Goal: Book appointment/travel/reservation

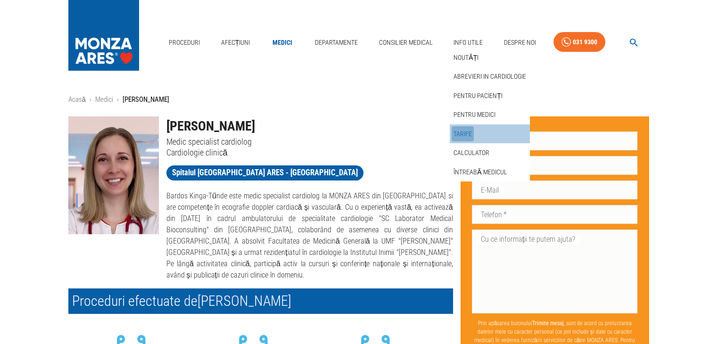
click at [462, 129] on link "Tarife" at bounding box center [462, 134] width 22 height 16
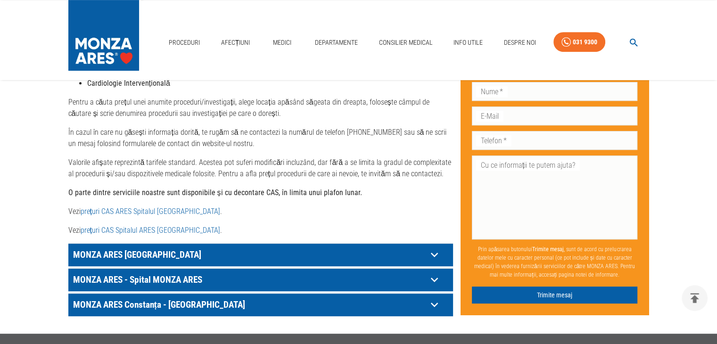
scroll to position [471, 0]
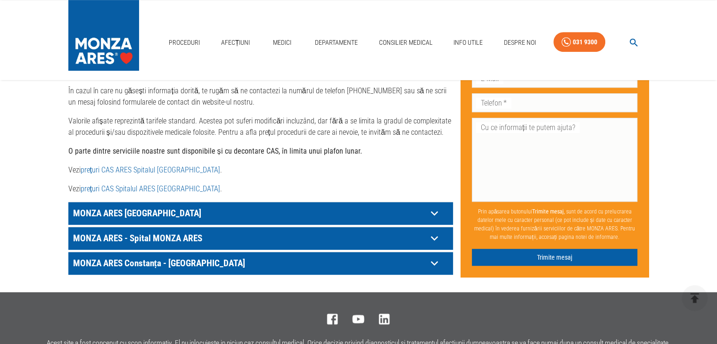
click at [438, 231] on icon at bounding box center [434, 238] width 15 height 15
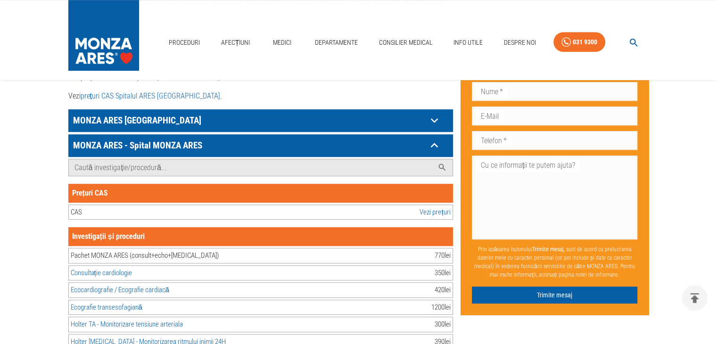
scroll to position [565, 0]
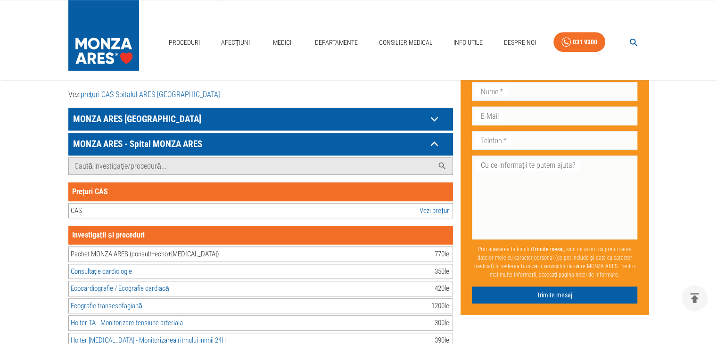
click at [118, 267] on link "Consultație cardiologie" at bounding box center [101, 271] width 61 height 8
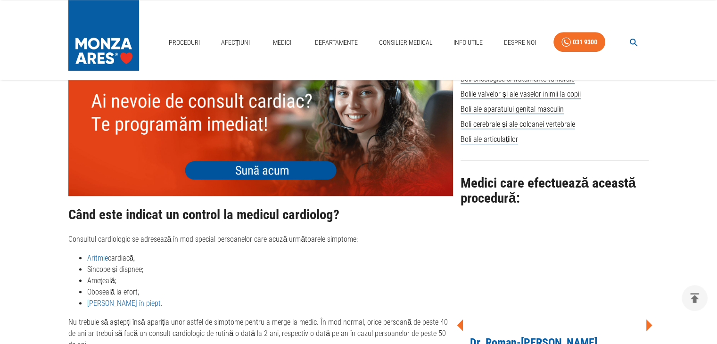
scroll to position [660, 0]
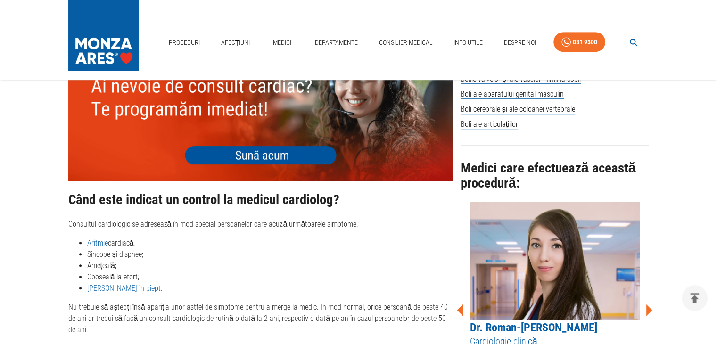
scroll to position [565, 0]
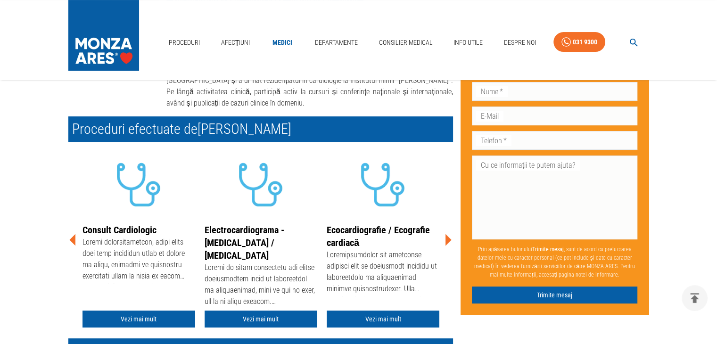
scroll to position [188, 0]
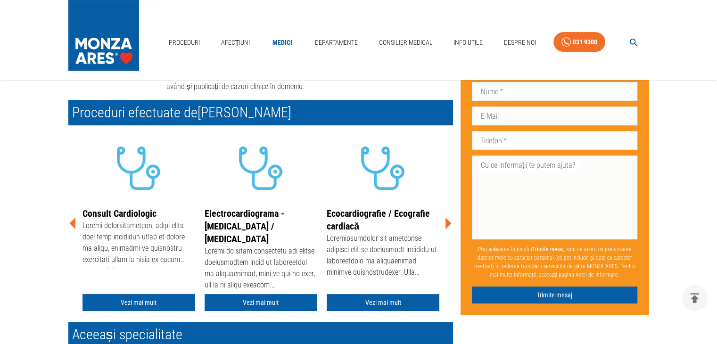
click at [132, 300] on link "Vezi mai mult" at bounding box center [138, 302] width 113 height 17
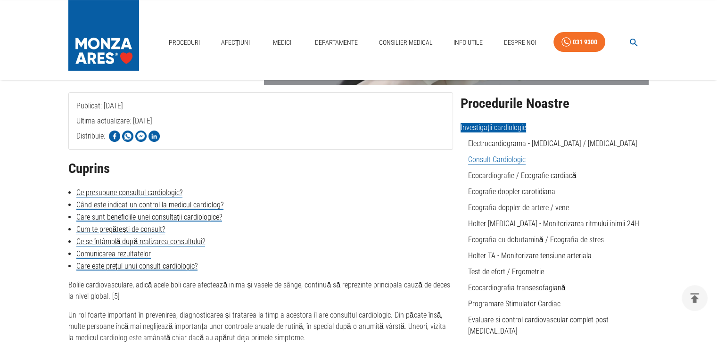
scroll to position [188, 0]
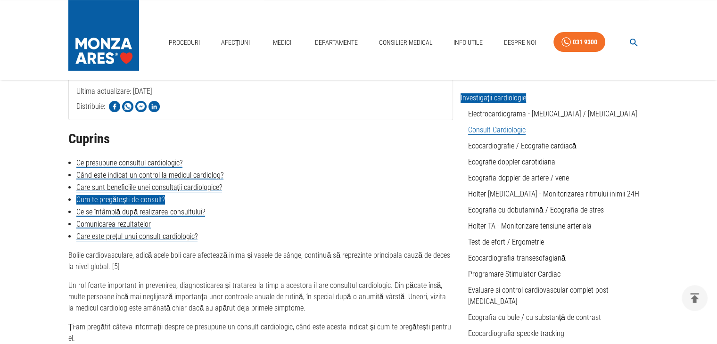
click at [126, 200] on link "Cum te pregătești de consult?" at bounding box center [120, 199] width 89 height 9
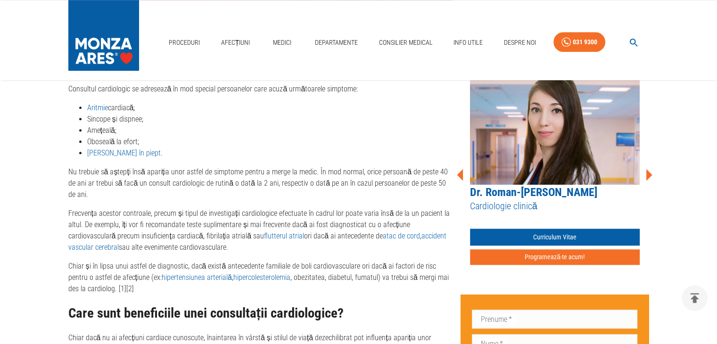
scroll to position [756, 0]
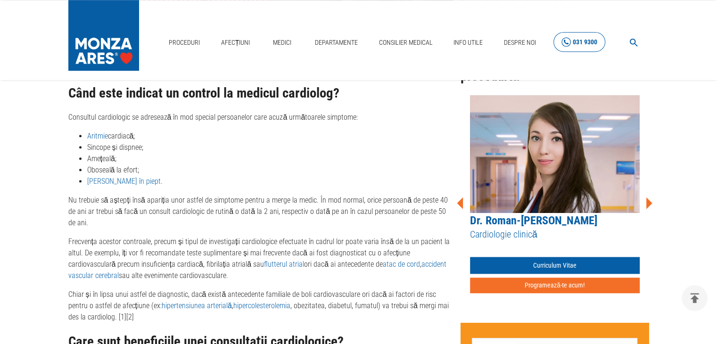
click at [577, 42] on div "031 9300" at bounding box center [584, 42] width 24 height 12
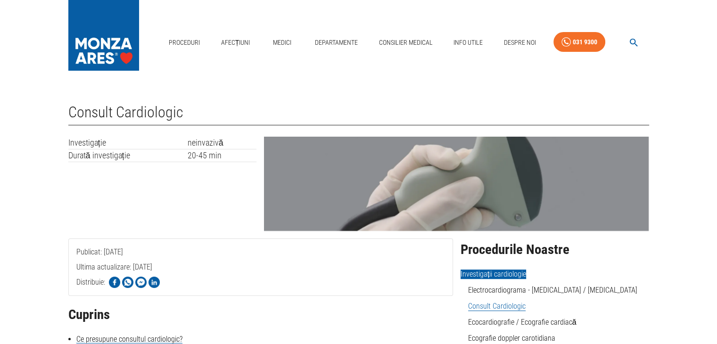
scroll to position [0, 0]
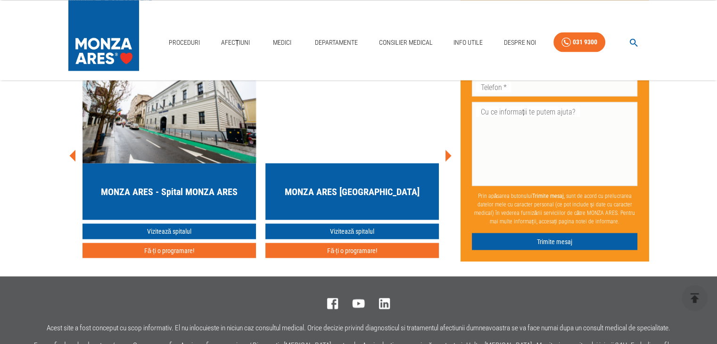
scroll to position [1755, 0]
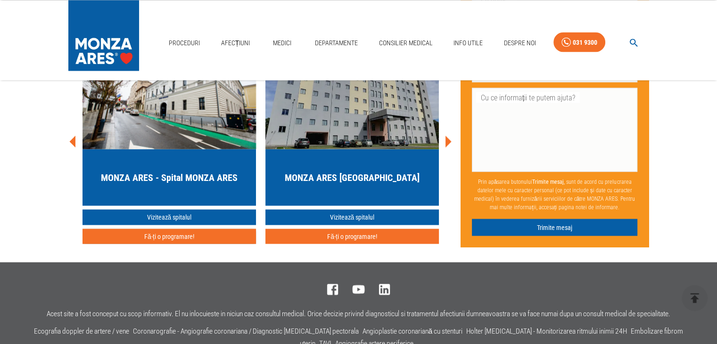
click at [182, 229] on button "Fă-ți o programare!" at bounding box center [168, 237] width 173 height 16
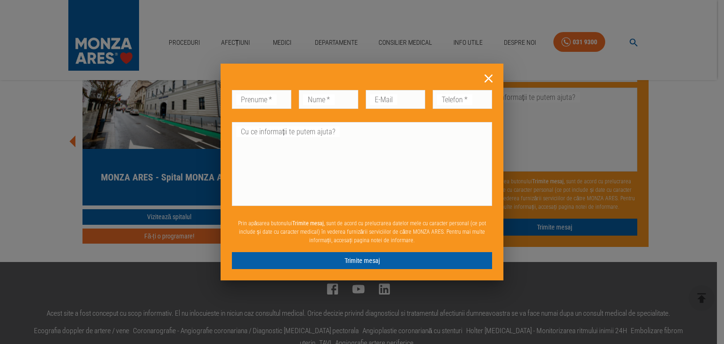
drag, startPoint x: 308, startPoint y: 237, endPoint x: 305, endPoint y: 223, distance: 13.4
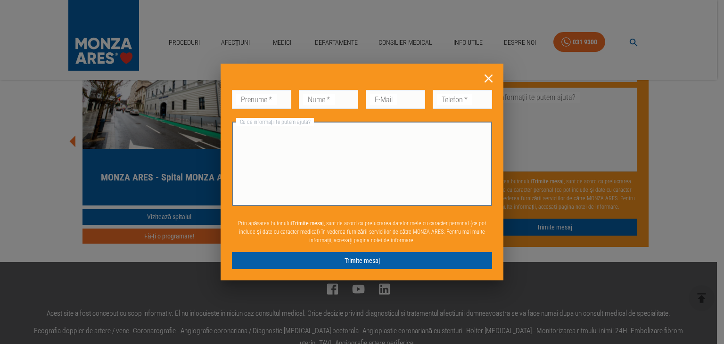
drag, startPoint x: 305, startPoint y: 223, endPoint x: 269, endPoint y: 181, distance: 55.1
click at [269, 181] on textarea "Cu ce informații te putem ajuta?" at bounding box center [361, 164] width 247 height 76
click at [486, 75] on icon at bounding box center [488, 78] width 15 height 15
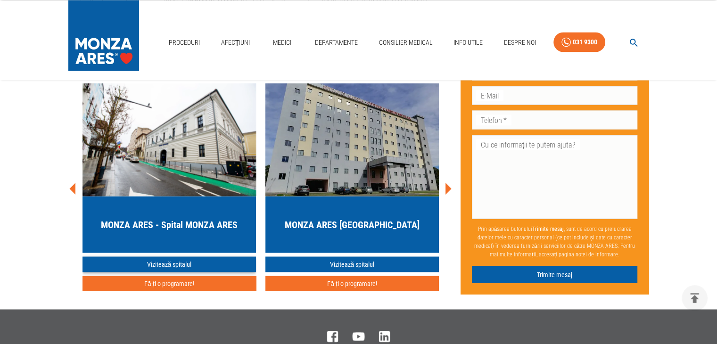
scroll to position [1661, 0]
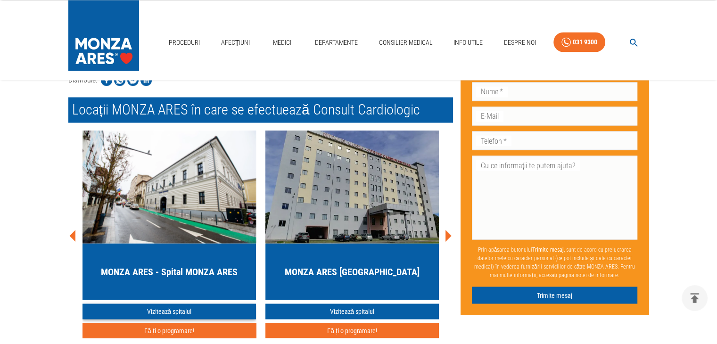
click at [168, 303] on link "Vizitează spitalul" at bounding box center [168, 311] width 173 height 16
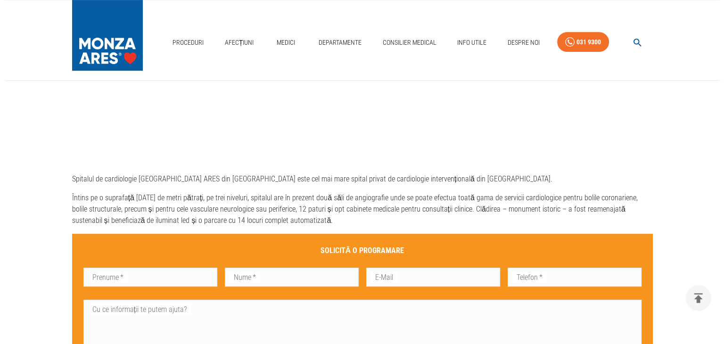
scroll to position [471, 0]
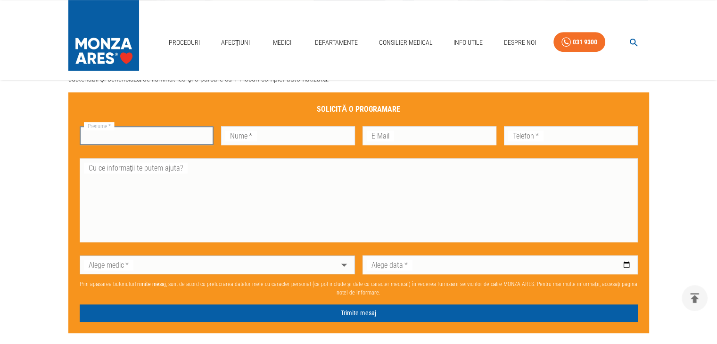
click at [155, 139] on input "Prenume   *" at bounding box center [147, 135] width 134 height 19
type input "Rebeka"
click at [307, 137] on input "Nume   *" at bounding box center [288, 135] width 134 height 19
type input "Toth"
click at [428, 139] on input "E-Mail" at bounding box center [429, 135] width 134 height 19
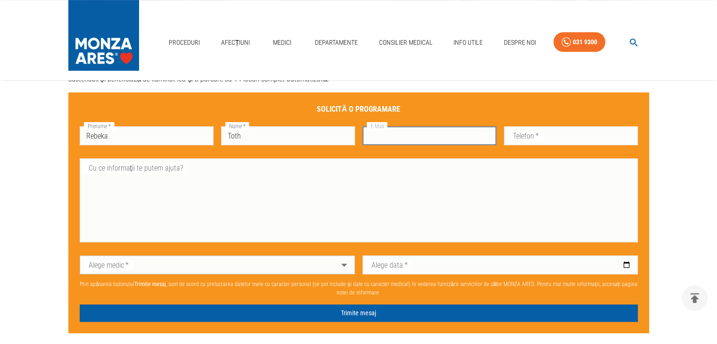
type input "[EMAIL_ADDRESS][DOMAIN_NAME]"
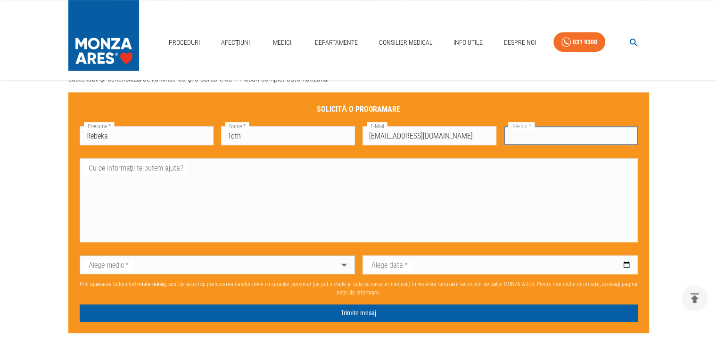
click at [563, 130] on input "Telefon   *" at bounding box center [571, 135] width 134 height 19
type input "0757678175"
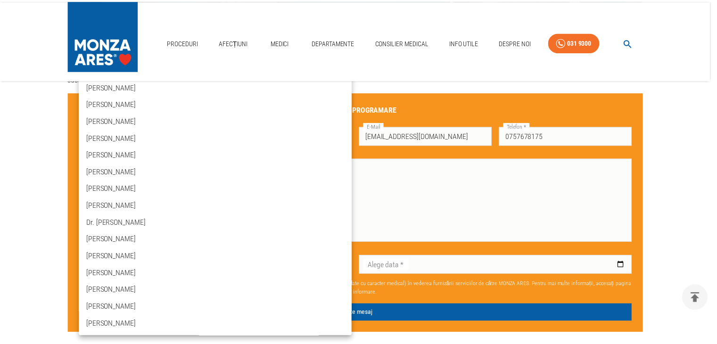
scroll to position [679, 0]
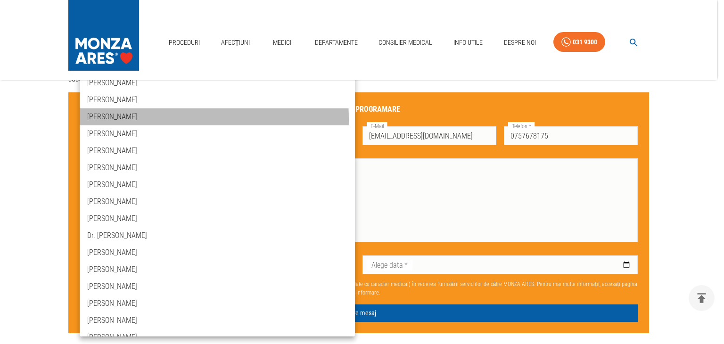
click at [121, 119] on li "[PERSON_NAME]" at bounding box center [217, 116] width 275 height 17
type input "dr-[PERSON_NAME]"
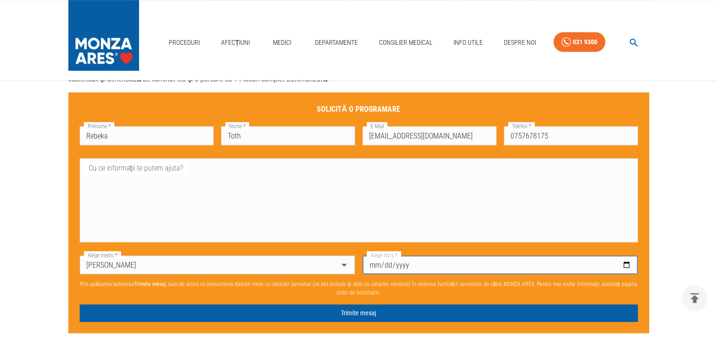
click at [624, 267] on input "Alege data   *" at bounding box center [499, 264] width 275 height 19
type input "[DATE]"
click at [189, 174] on textarea "Cu ce informații te putem ajuta?" at bounding box center [358, 201] width 545 height 76
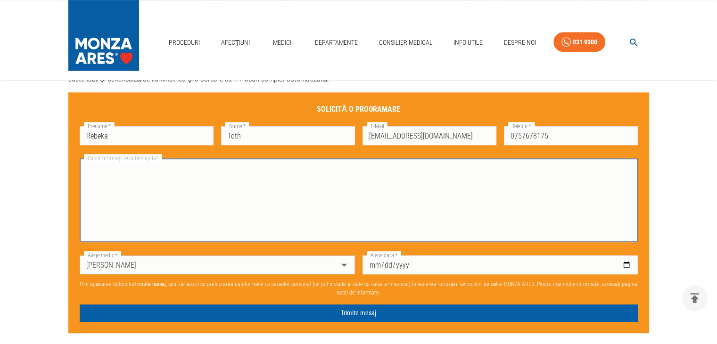
click at [113, 174] on textarea "Cu ce informații te putem ajuta?" at bounding box center [358, 201] width 545 height 76
paste textarea "Bună ziua, aș dori să fac o programare pentru un consult cardiologic."
type textarea "Bună ziua, aș dori să fac o programare pentru un consult cardiologic. Mulțumesc…"
click at [626, 265] on input "[DATE]" at bounding box center [499, 264] width 275 height 19
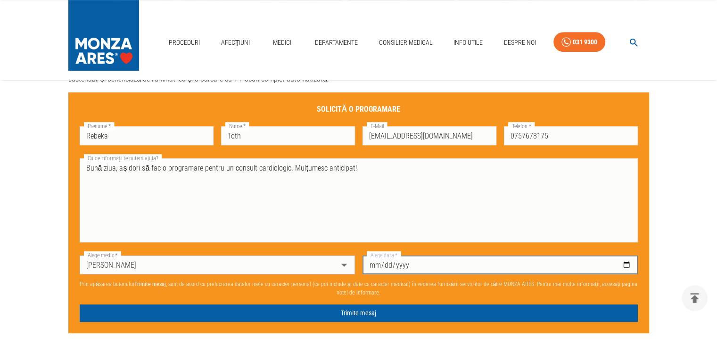
click at [626, 268] on input "[DATE]" at bounding box center [499, 264] width 275 height 19
type input "[DATE]"
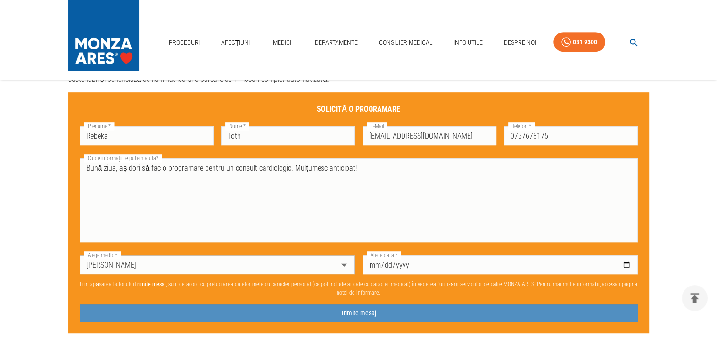
click at [362, 309] on button "Trimite mesaj" at bounding box center [359, 312] width 558 height 17
